Goal: Task Accomplishment & Management: Use online tool/utility

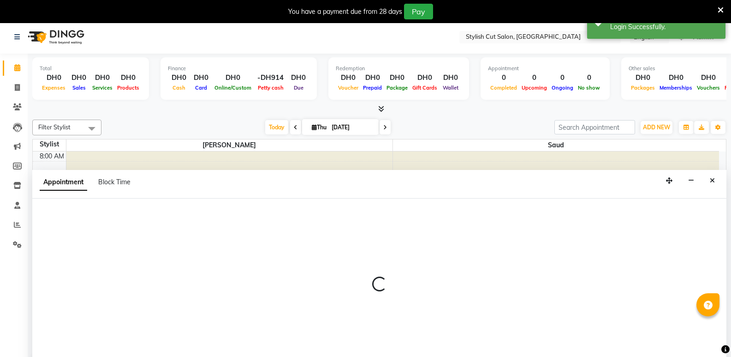
select select "85848"
select select "tentative"
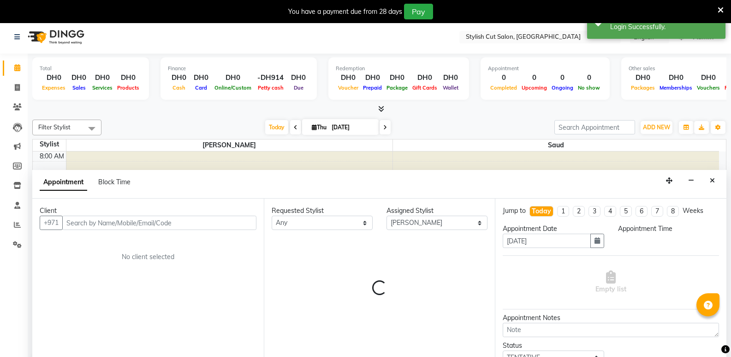
scroll to position [24, 0]
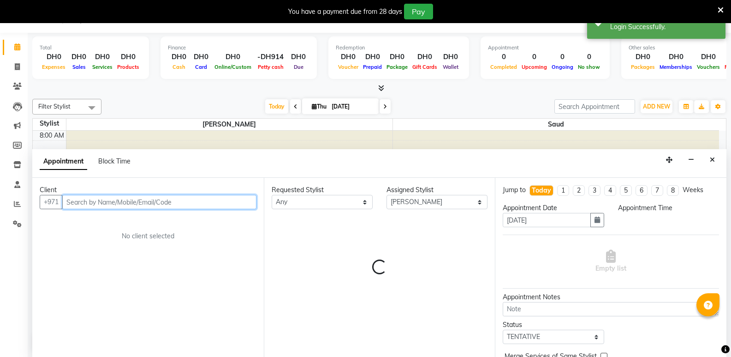
select select "570"
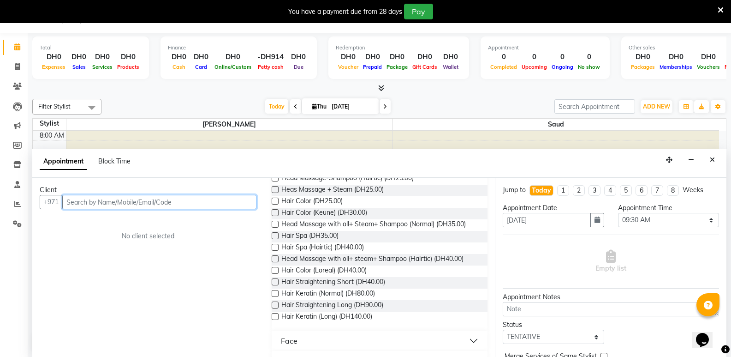
scroll to position [185, 0]
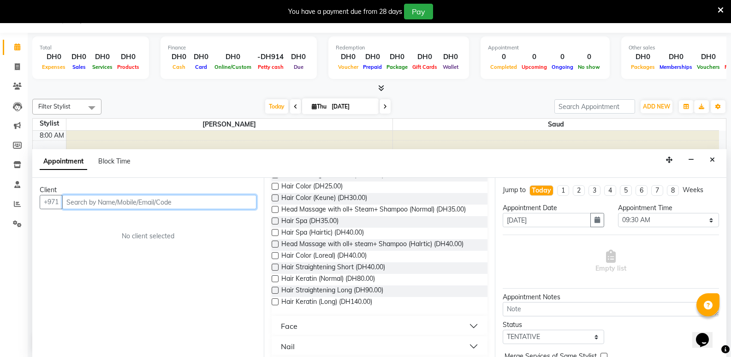
click at [134, 201] on input "text" at bounding box center [159, 202] width 194 height 14
click at [15, 61] on link "Invoice" at bounding box center [14, 67] width 22 height 15
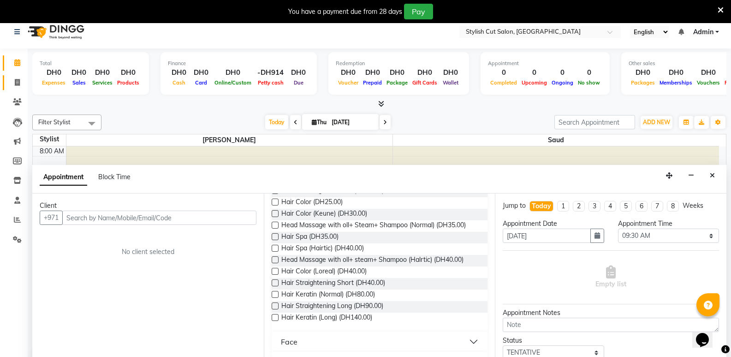
select select "service"
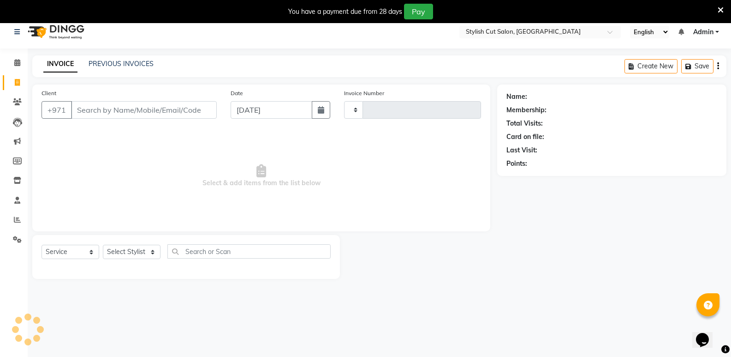
scroll to position [0, 0]
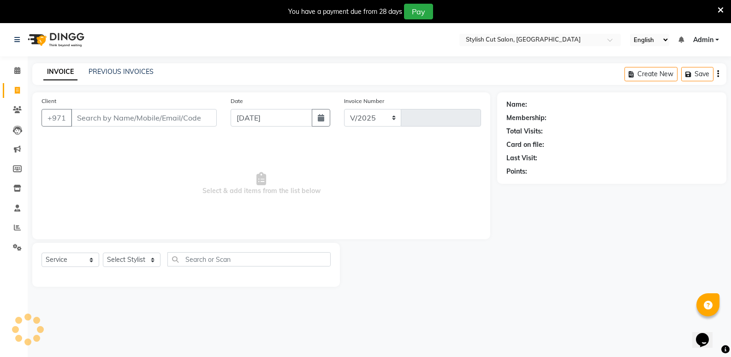
select select "8604"
type input "0473"
click at [94, 119] on input "Client" at bounding box center [144, 118] width 146 height 18
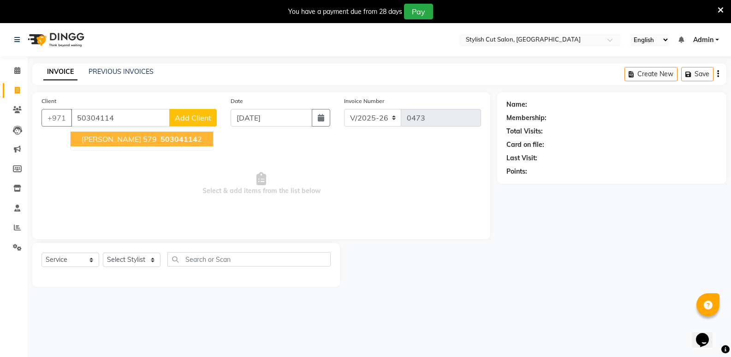
click at [161, 140] on span "50304114" at bounding box center [179, 138] width 37 height 9
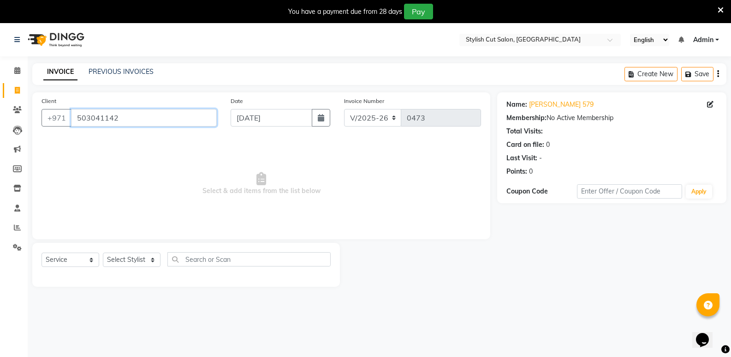
click at [141, 120] on input "503041142" at bounding box center [144, 118] width 146 height 18
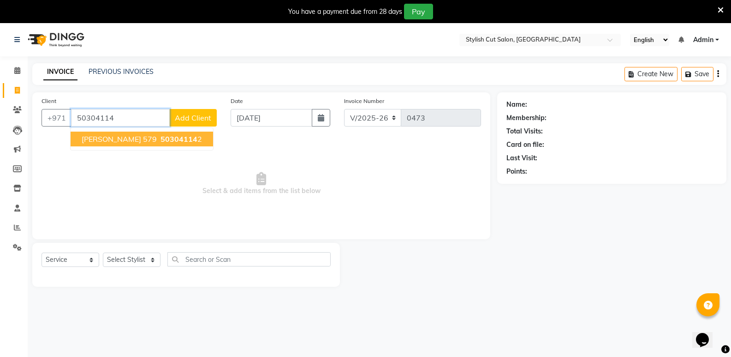
type input "503041142"
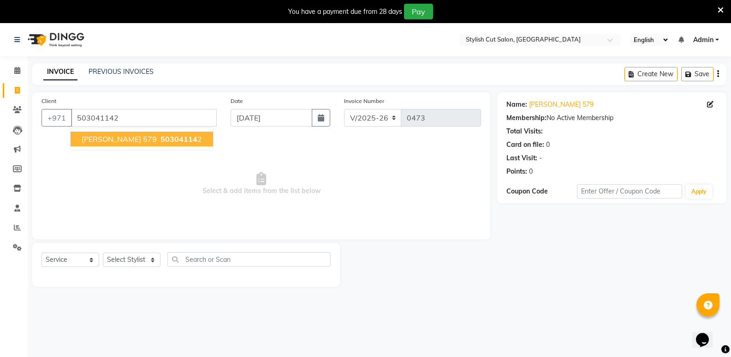
click at [161, 135] on span "50304114" at bounding box center [179, 138] width 37 height 9
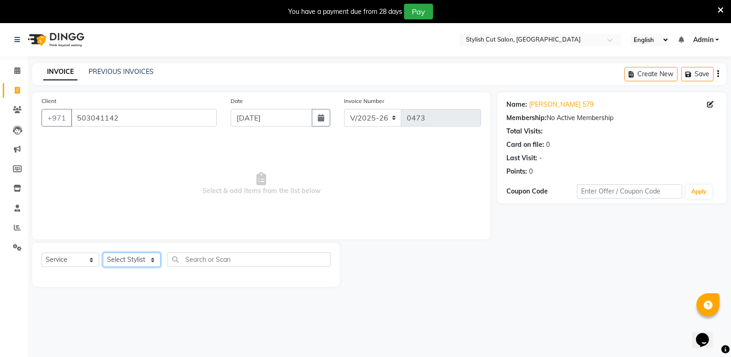
click at [106, 259] on select "Select Stylist Saud [PERSON_NAME]" at bounding box center [132, 259] width 58 height 14
select select "85848"
click at [103, 252] on select "Select Stylist Saud [PERSON_NAME]" at bounding box center [132, 259] width 58 height 14
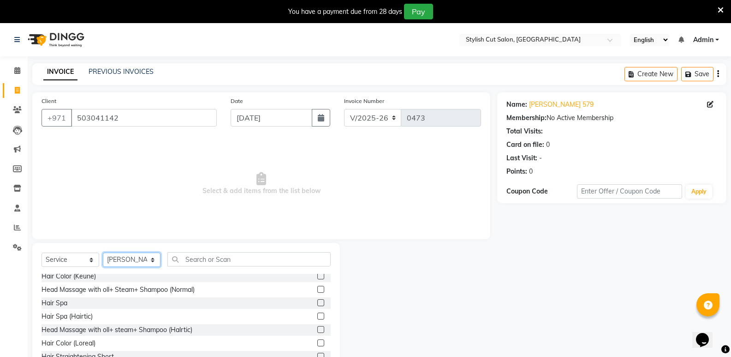
scroll to position [138, 0]
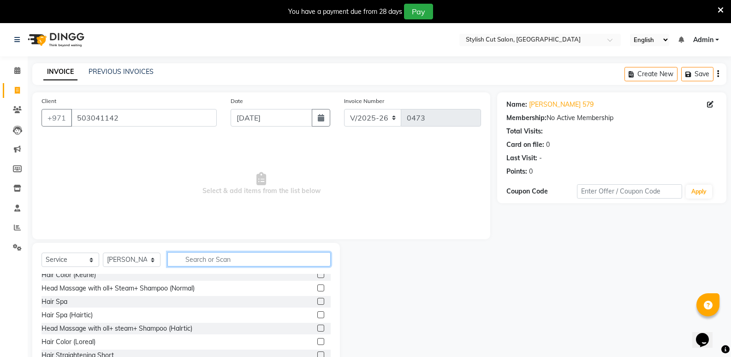
click at [247, 261] on input "text" at bounding box center [249, 259] width 163 height 14
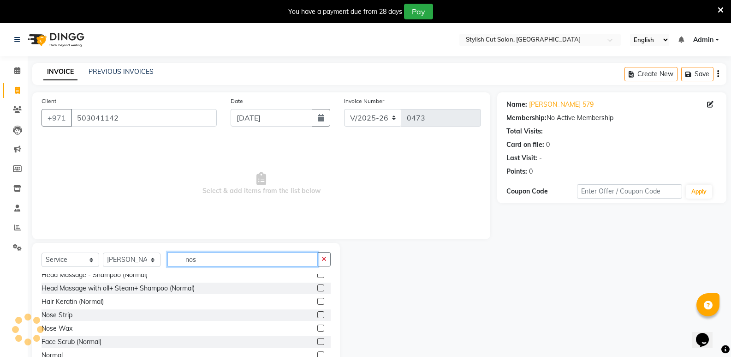
scroll to position [0, 0]
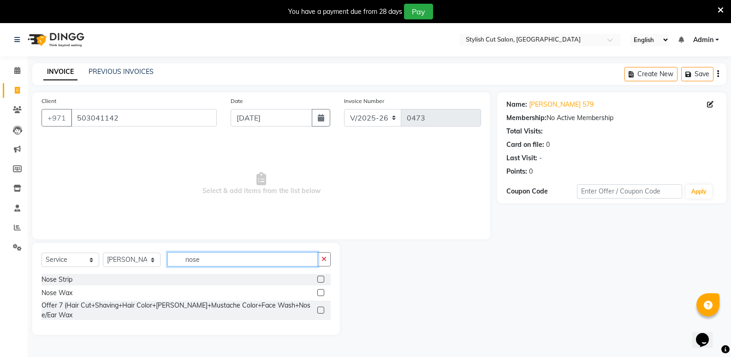
type input "nose"
click at [319, 277] on label at bounding box center [320, 278] width 7 height 7
click at [319, 277] on input "checkbox" at bounding box center [320, 279] width 6 height 6
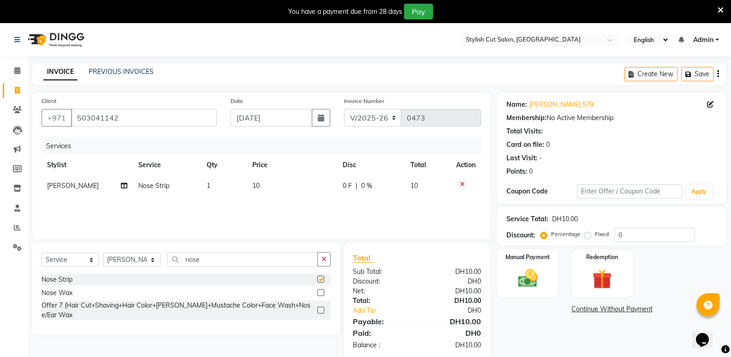
checkbox input "false"
click at [311, 256] on input "nose" at bounding box center [243, 259] width 150 height 14
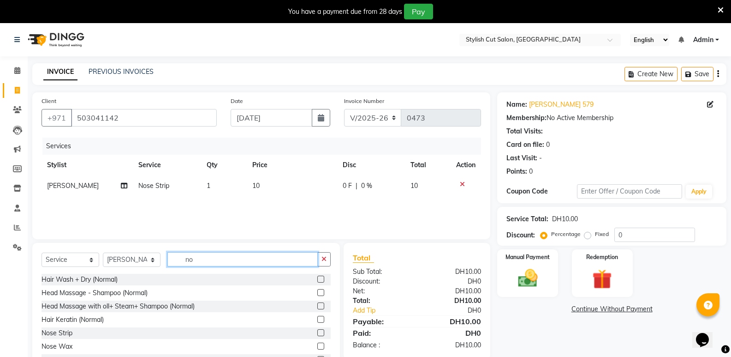
type input "n"
type input "face"
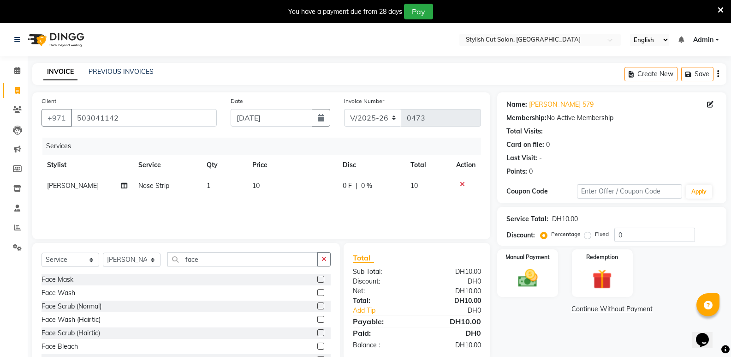
click at [317, 292] on label at bounding box center [320, 292] width 7 height 7
click at [317, 292] on input "checkbox" at bounding box center [320, 293] width 6 height 6
checkbox input "false"
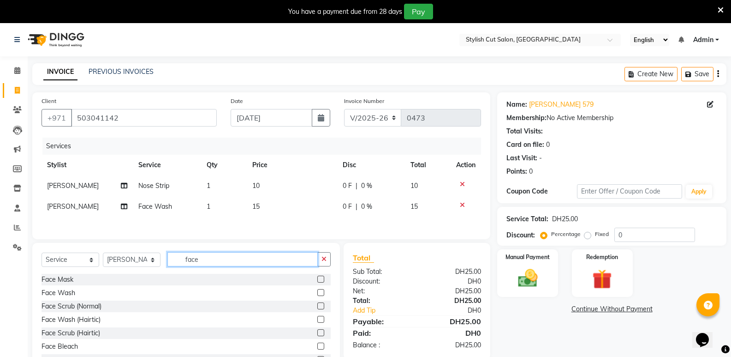
click at [312, 261] on input "face" at bounding box center [243, 259] width 150 height 14
type input "f"
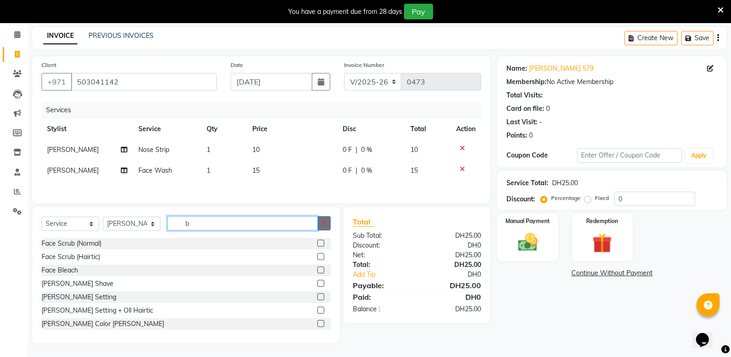
type input "b"
click at [323, 222] on icon "button" at bounding box center [324, 223] width 5 height 6
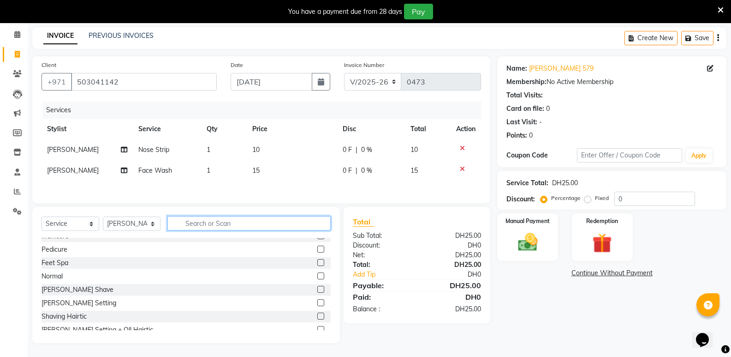
scroll to position [577, 0]
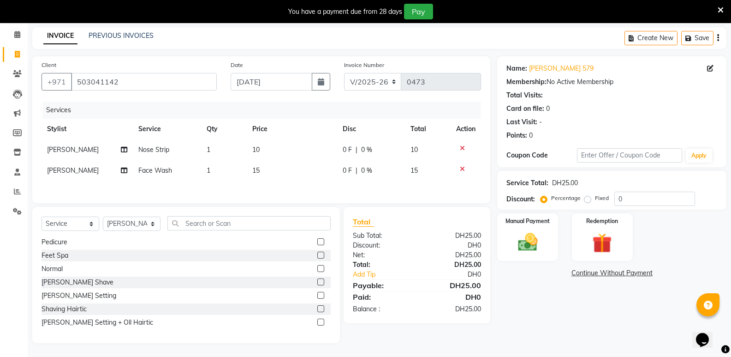
click at [317, 306] on label at bounding box center [320, 308] width 7 height 7
click at [317, 306] on input "checkbox" at bounding box center [320, 309] width 6 height 6
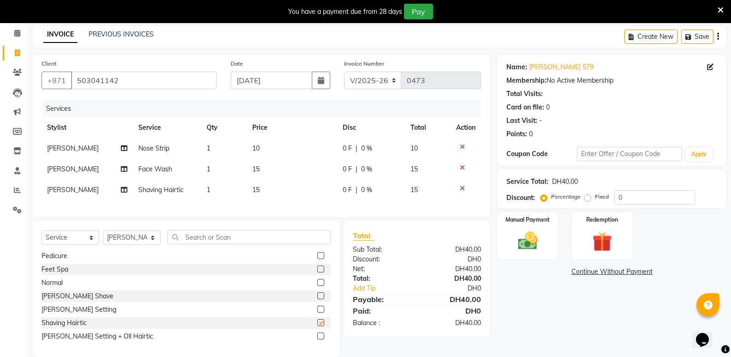
checkbox input "false"
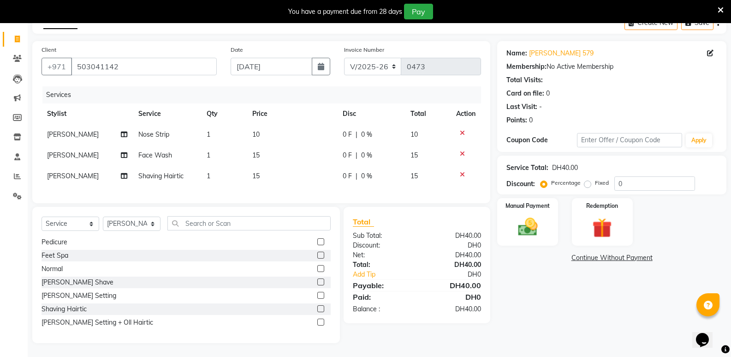
scroll to position [58, 0]
click at [524, 222] on img at bounding box center [527, 227] width 33 height 24
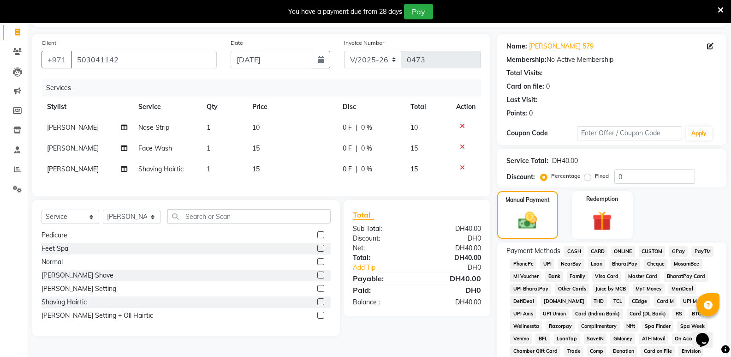
click at [571, 251] on span "CASH" at bounding box center [574, 251] width 20 height 11
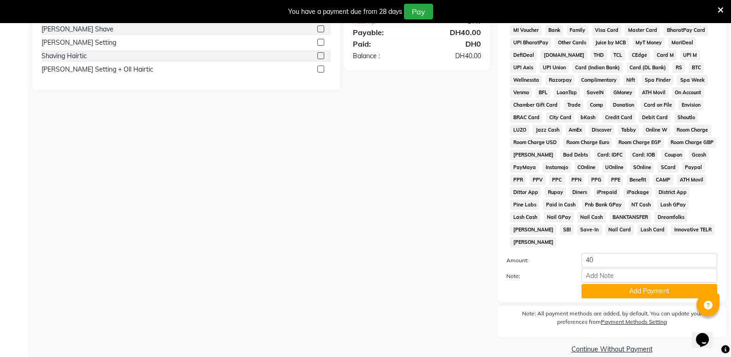
scroll to position [305, 0]
click at [608, 283] on button "Add Payment" at bounding box center [650, 290] width 136 height 14
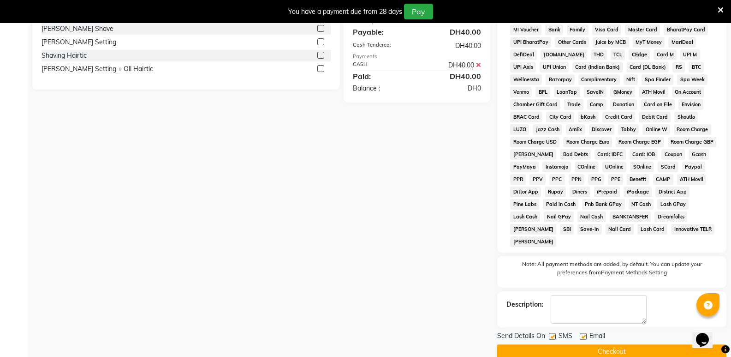
click at [604, 344] on button "Checkout" at bounding box center [611, 351] width 229 height 14
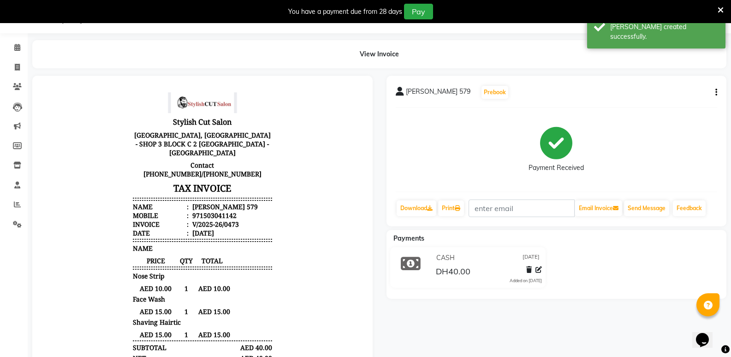
scroll to position [96, 0]
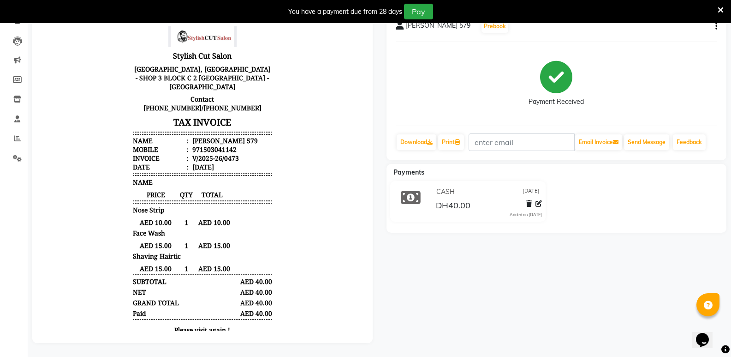
click at [722, 7] on icon at bounding box center [721, 10] width 6 height 8
